Goal: Information Seeking & Learning: Learn about a topic

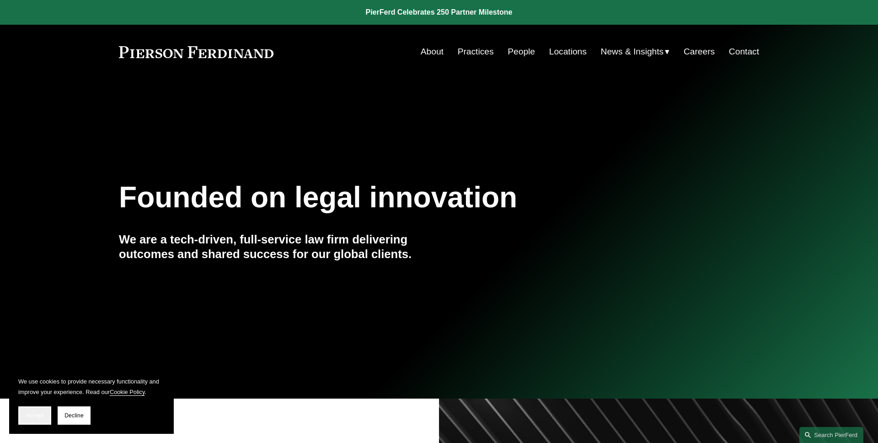
click at [23, 409] on button "Accept" at bounding box center [34, 415] width 33 height 18
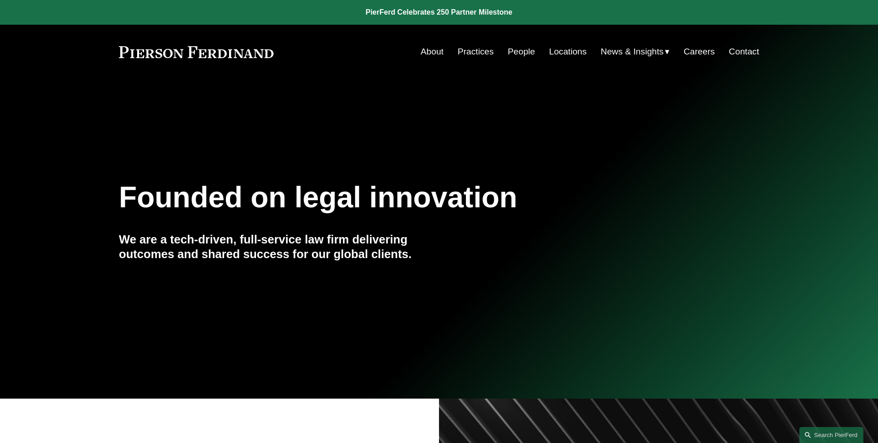
click at [481, 55] on link "Practices" at bounding box center [476, 51] width 36 height 17
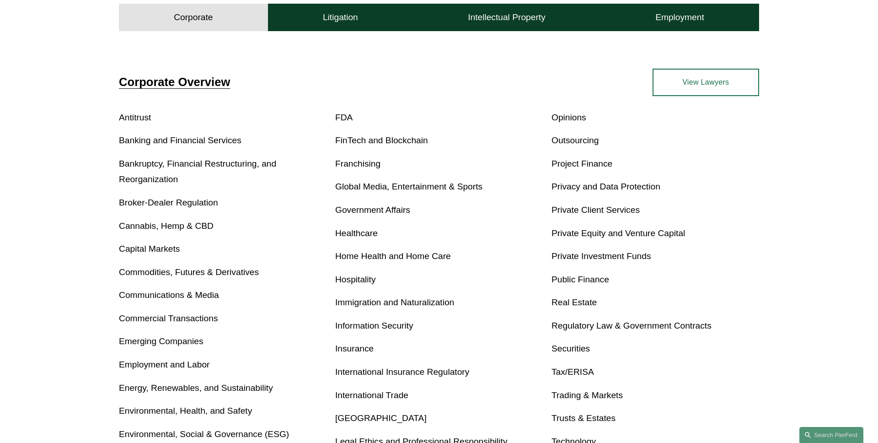
scroll to position [324, 0]
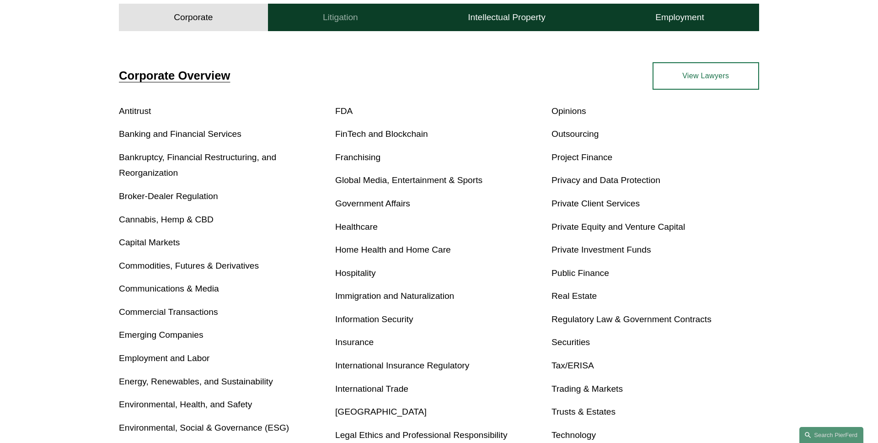
click at [351, 13] on h4 "Litigation" at bounding box center [340, 17] width 35 height 11
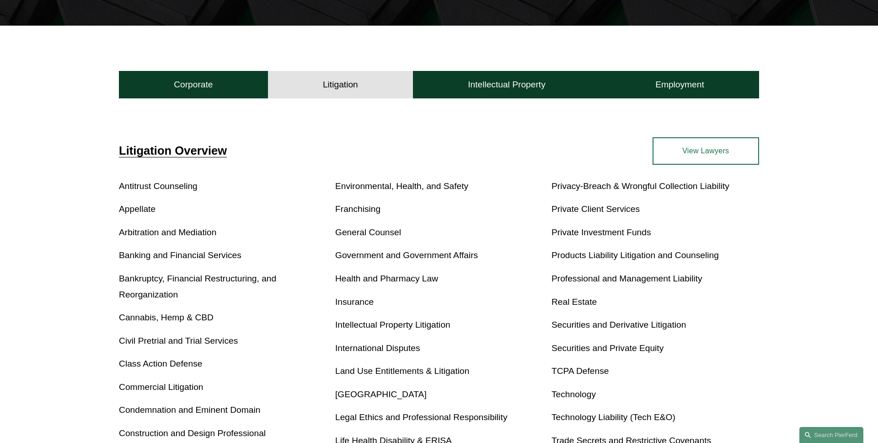
scroll to position [247, 0]
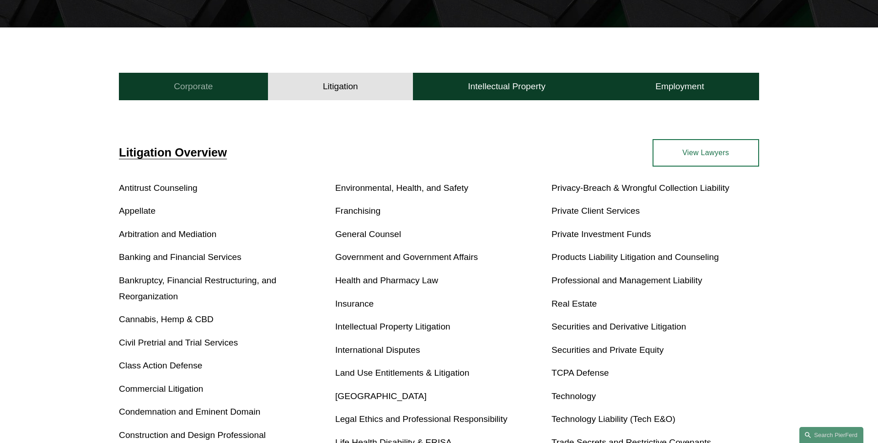
click at [223, 92] on button "Corporate" at bounding box center [193, 86] width 149 height 27
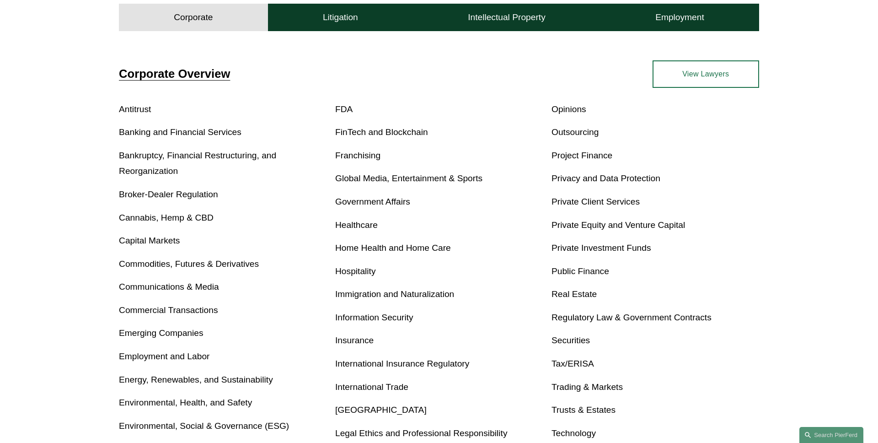
scroll to position [357, 0]
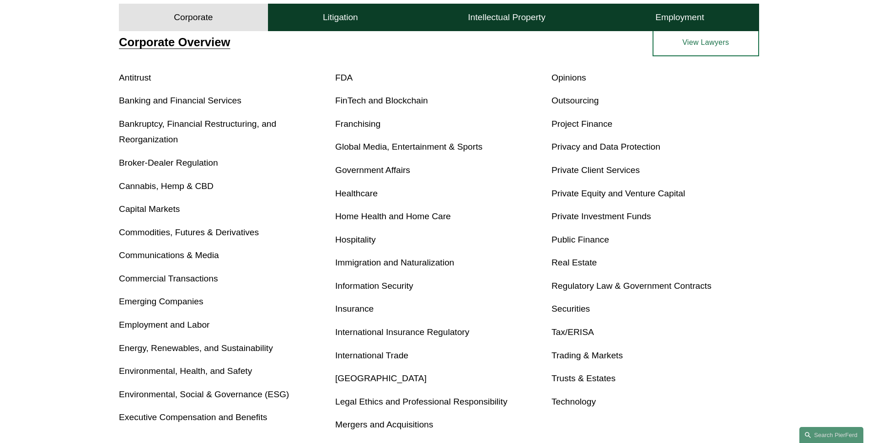
click at [387, 262] on link "Immigration and Naturalization" at bounding box center [394, 262] width 119 height 10
click at [358, 214] on link "Home Health and Home Care" at bounding box center [393, 216] width 116 height 10
click at [386, 145] on link "Global Media, Entertainment & Sports" at bounding box center [408, 147] width 147 height 10
click at [381, 262] on link "Immigration and Naturalization" at bounding box center [394, 262] width 119 height 10
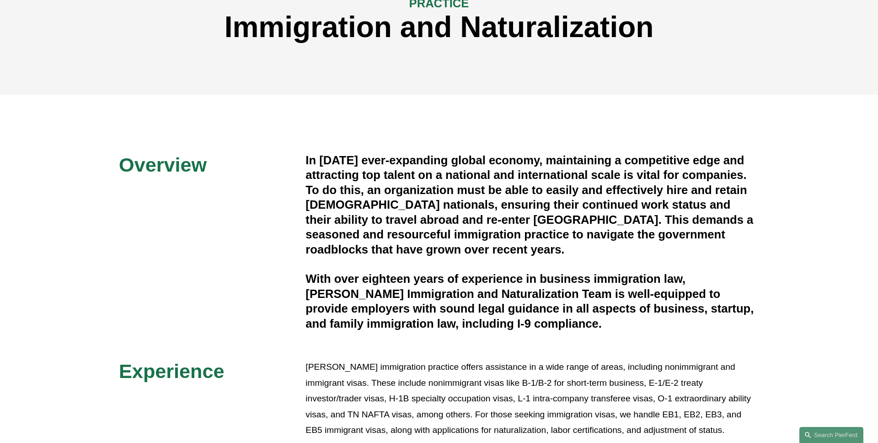
scroll to position [119, 0]
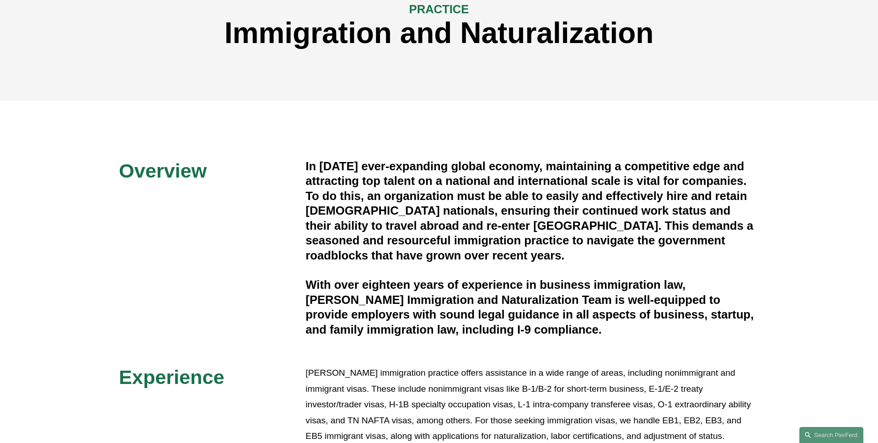
click at [347, 269] on div "In today’s ever-expanding global economy, maintaining a competitive edge and at…" at bounding box center [532, 248] width 454 height 178
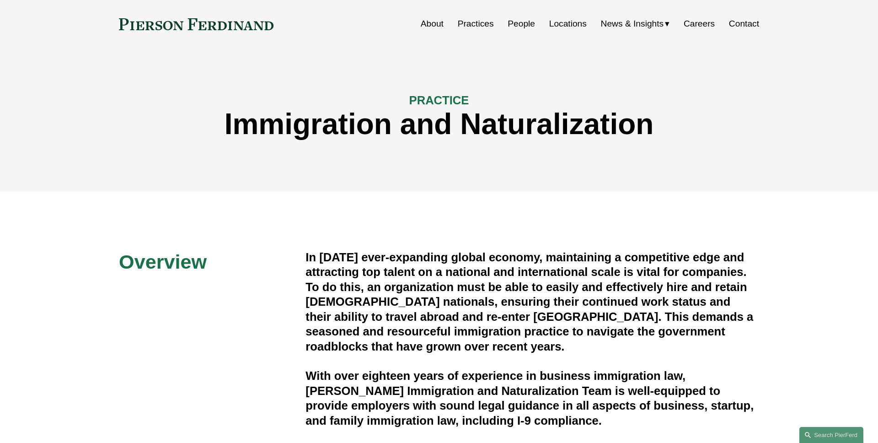
scroll to position [0, 0]
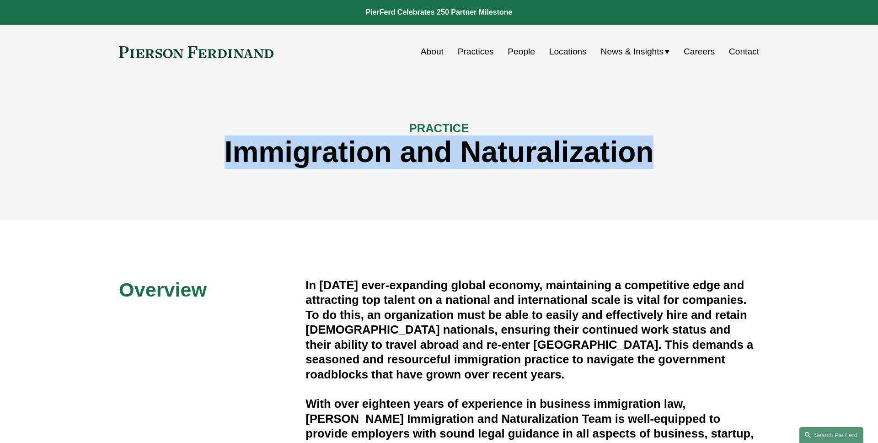
drag, startPoint x: 662, startPoint y: 154, endPoint x: 192, endPoint y: 138, distance: 470.3
click at [192, 138] on h1 "Immigration and Naturalization" at bounding box center [439, 151] width 640 height 33
copy h1 "Immigration and Naturalization"
click at [192, 138] on h1 "Immigration and Naturalization" at bounding box center [439, 151] width 640 height 33
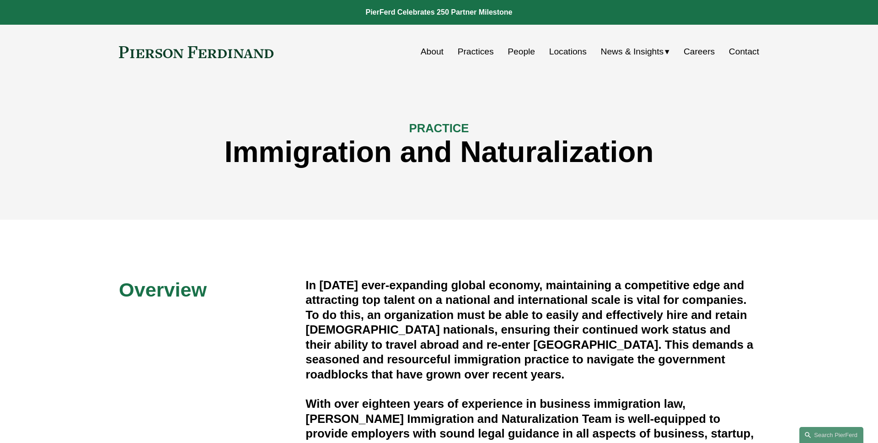
click at [484, 52] on link "Practices" at bounding box center [476, 51] width 36 height 17
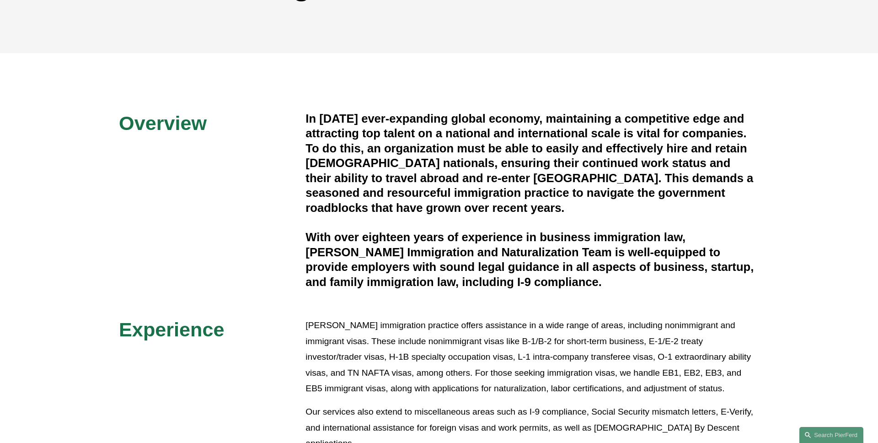
scroll to position [175, 0]
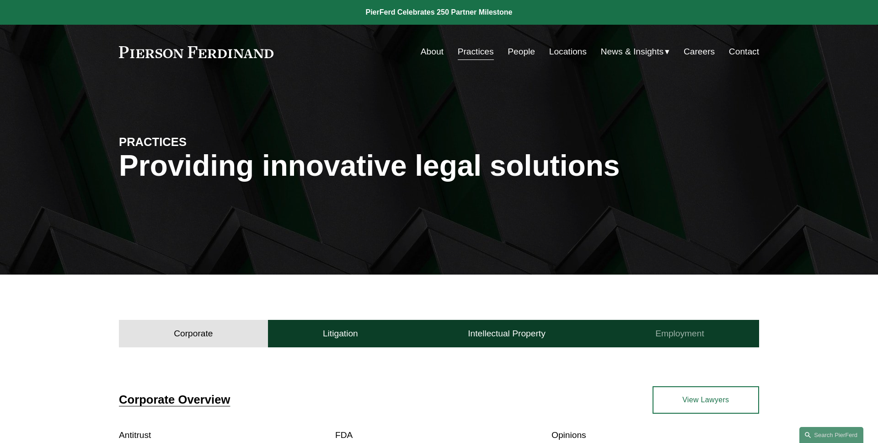
click at [676, 333] on h4 "Employment" at bounding box center [679, 333] width 49 height 11
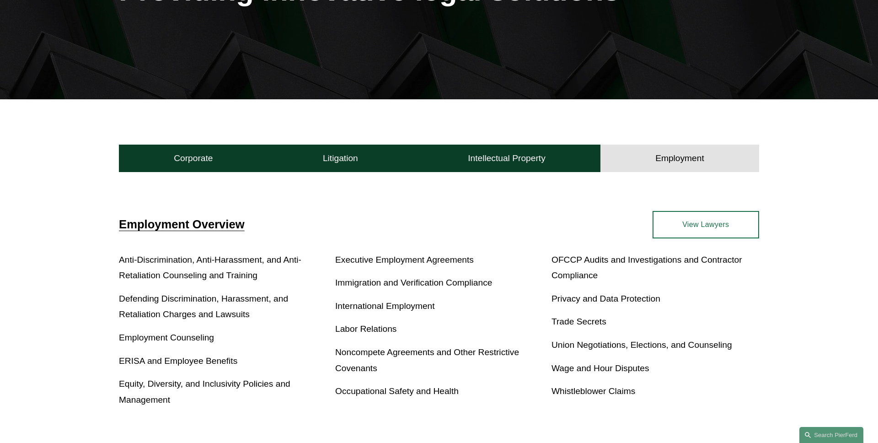
scroll to position [177, 0]
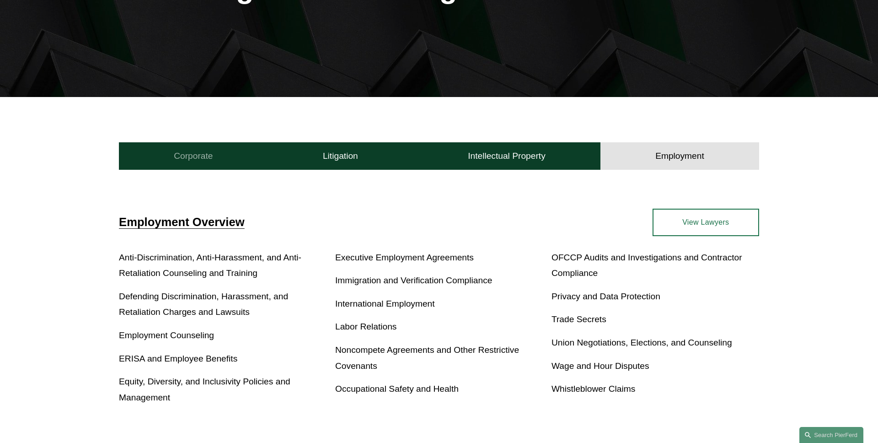
click at [232, 162] on button "Corporate" at bounding box center [193, 155] width 149 height 27
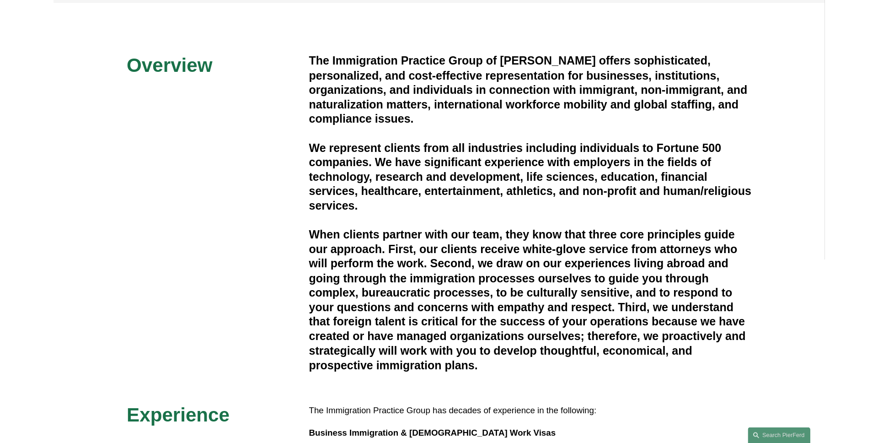
scroll to position [215, 0]
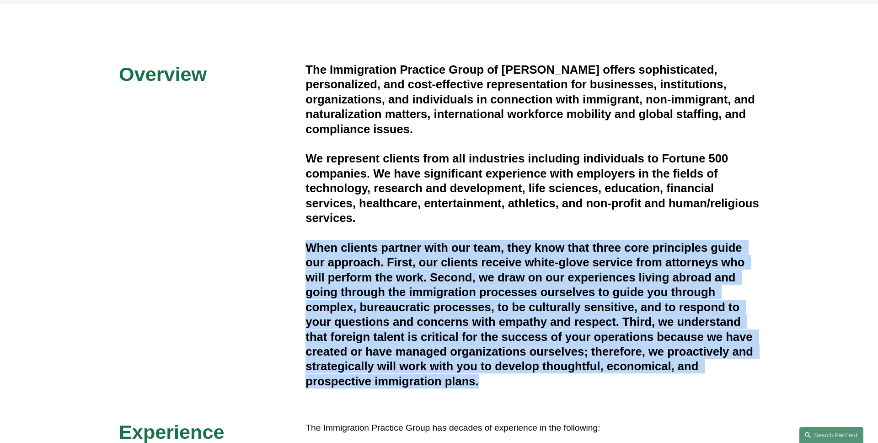
drag, startPoint x: 308, startPoint y: 246, endPoint x: 494, endPoint y: 380, distance: 228.9
click at [494, 380] on h4 "When clients partner with our team, they know that three core principles guide …" at bounding box center [532, 314] width 454 height 149
copy h4 "When clients partner with our team, they know that three core principles guide …"
click at [494, 380] on h4 "When clients partner with our team, they know that three core principles guide …" at bounding box center [532, 314] width 454 height 149
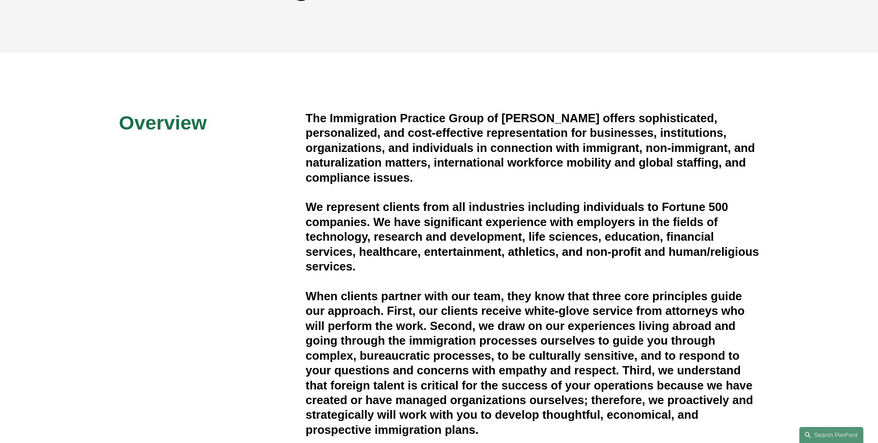
scroll to position [0, 0]
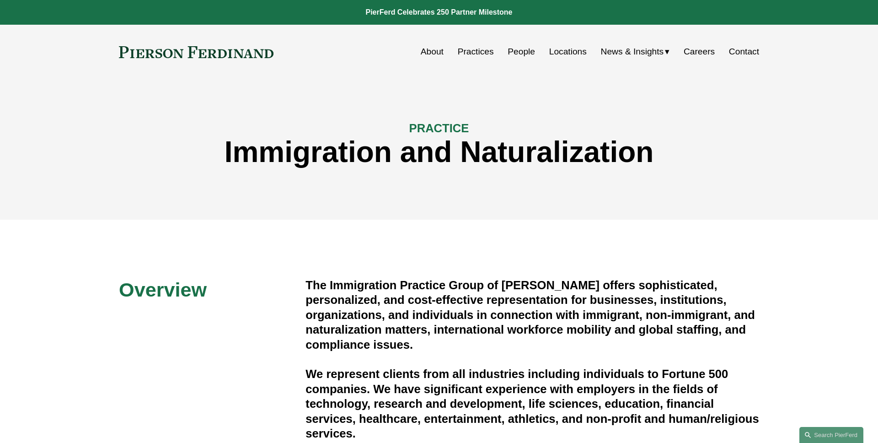
click at [476, 55] on link "Practices" at bounding box center [476, 51] width 36 height 17
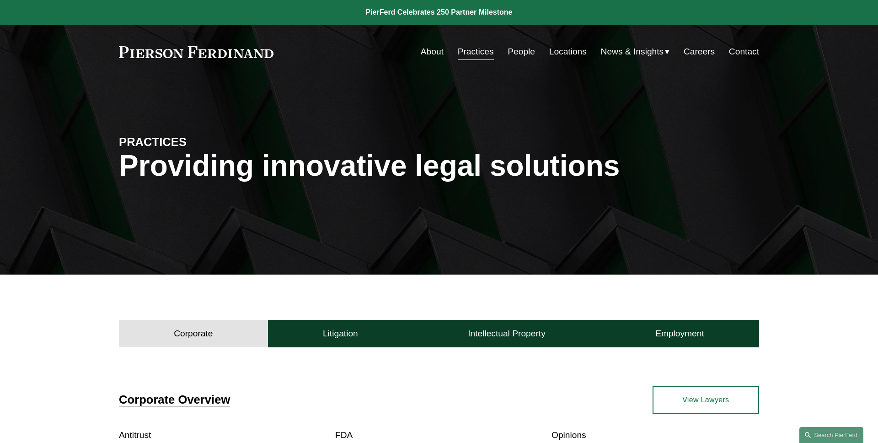
scroll to position [263, 0]
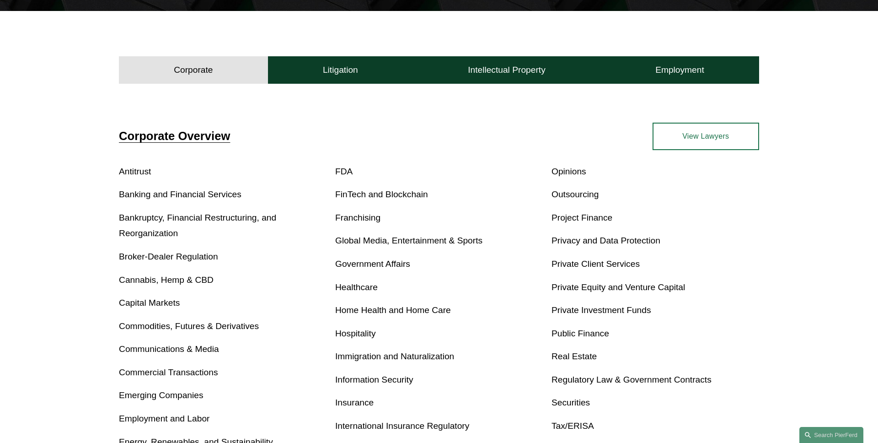
click at [579, 237] on link "Privacy and Data Protection" at bounding box center [605, 240] width 109 height 10
click at [370, 289] on link "Healthcare" at bounding box center [356, 287] width 43 height 10
click at [348, 219] on link "Franchising" at bounding box center [357, 218] width 45 height 10
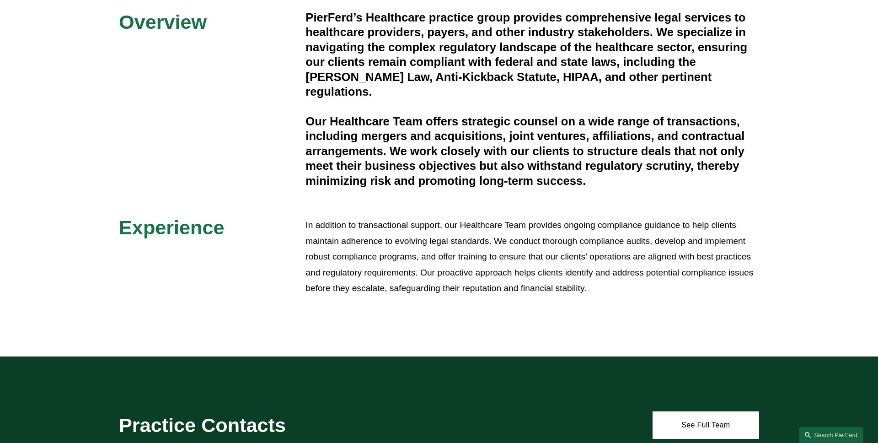
scroll to position [309, 0]
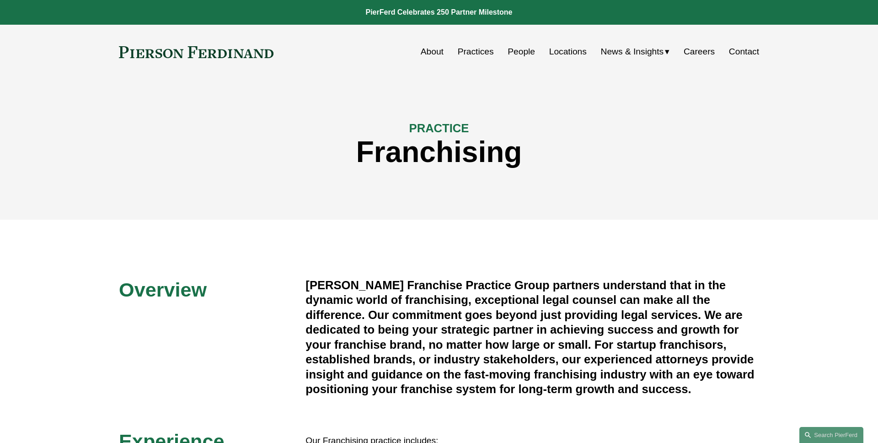
click at [223, 209] on div "PRACTICE Franchising" at bounding box center [439, 149] width 878 height 140
